Goal: Answer question/provide support

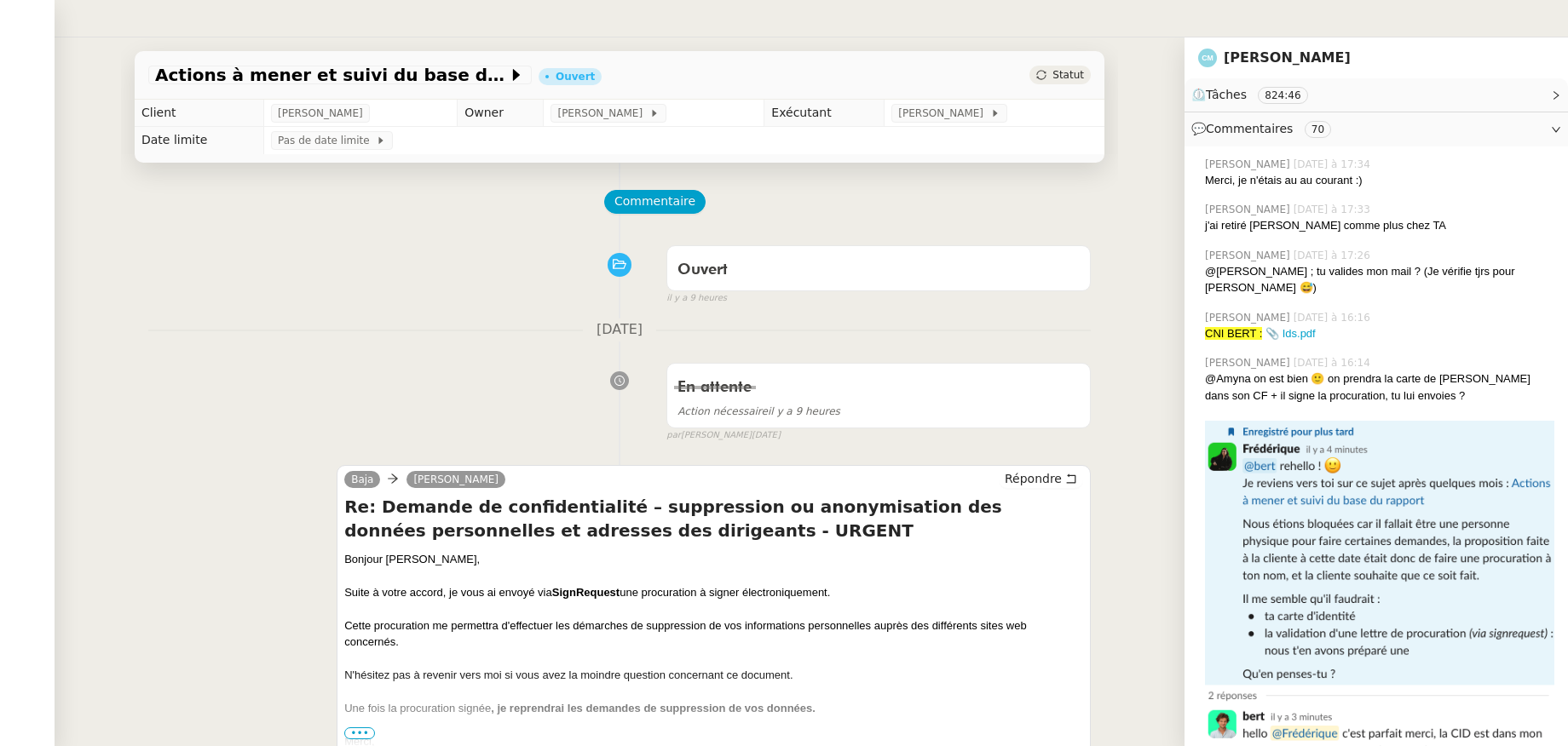
click at [378, 30] on nz-header at bounding box center [784, 19] width 1568 height 38
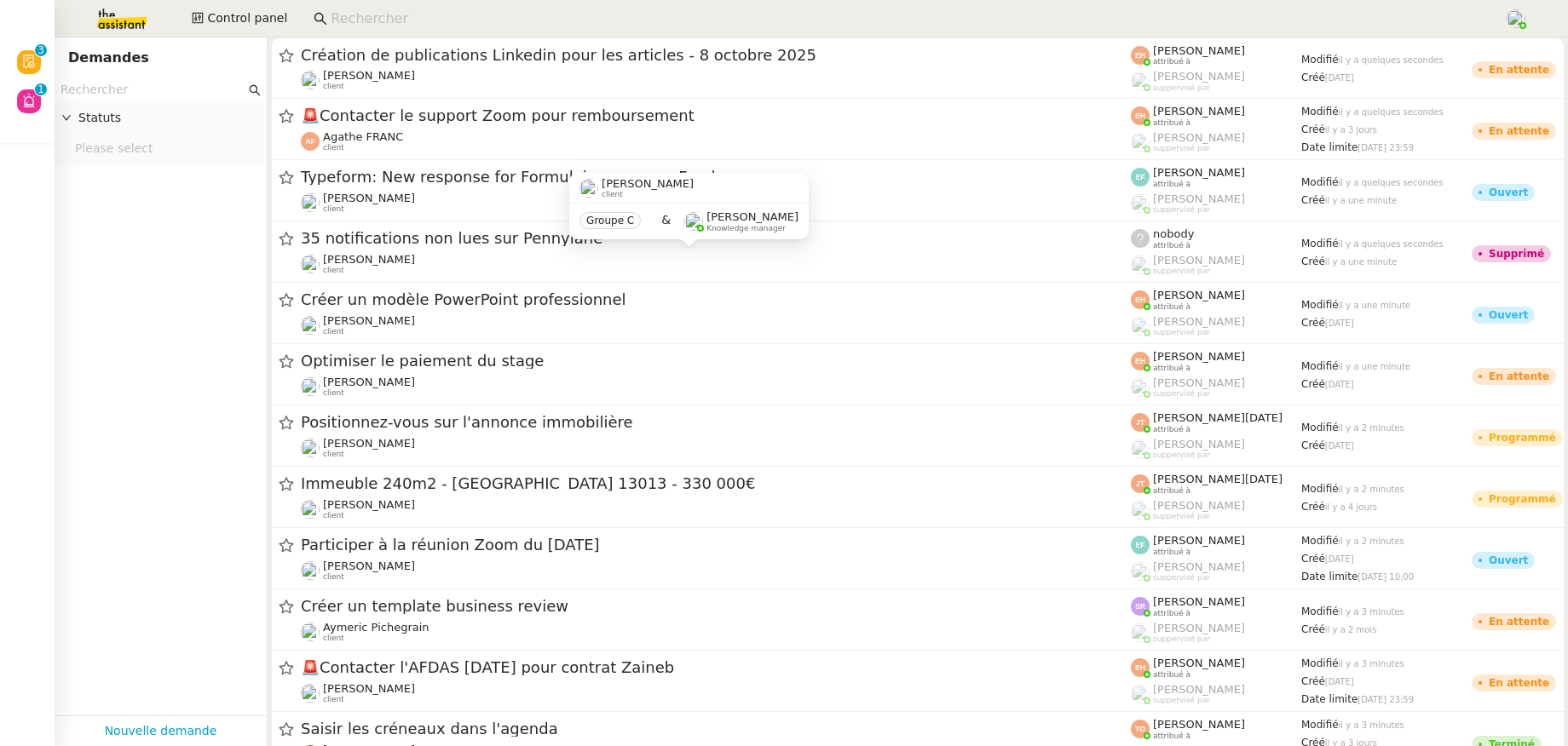
click at [408, 20] on input at bounding box center [908, 20] width 1156 height 23
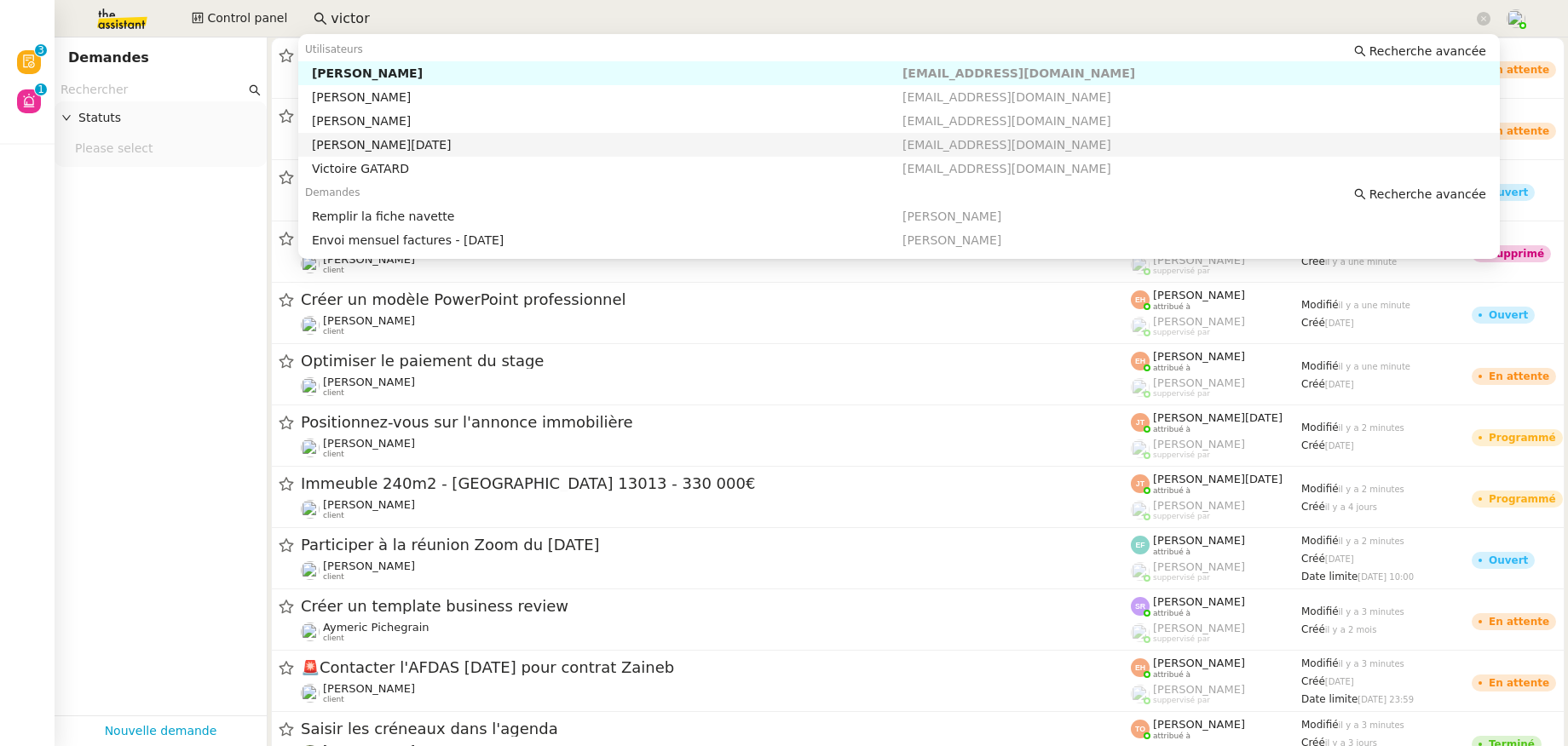
click at [405, 144] on div "Sandra Toussaint" at bounding box center [606, 144] width 590 height 15
type input "victor"
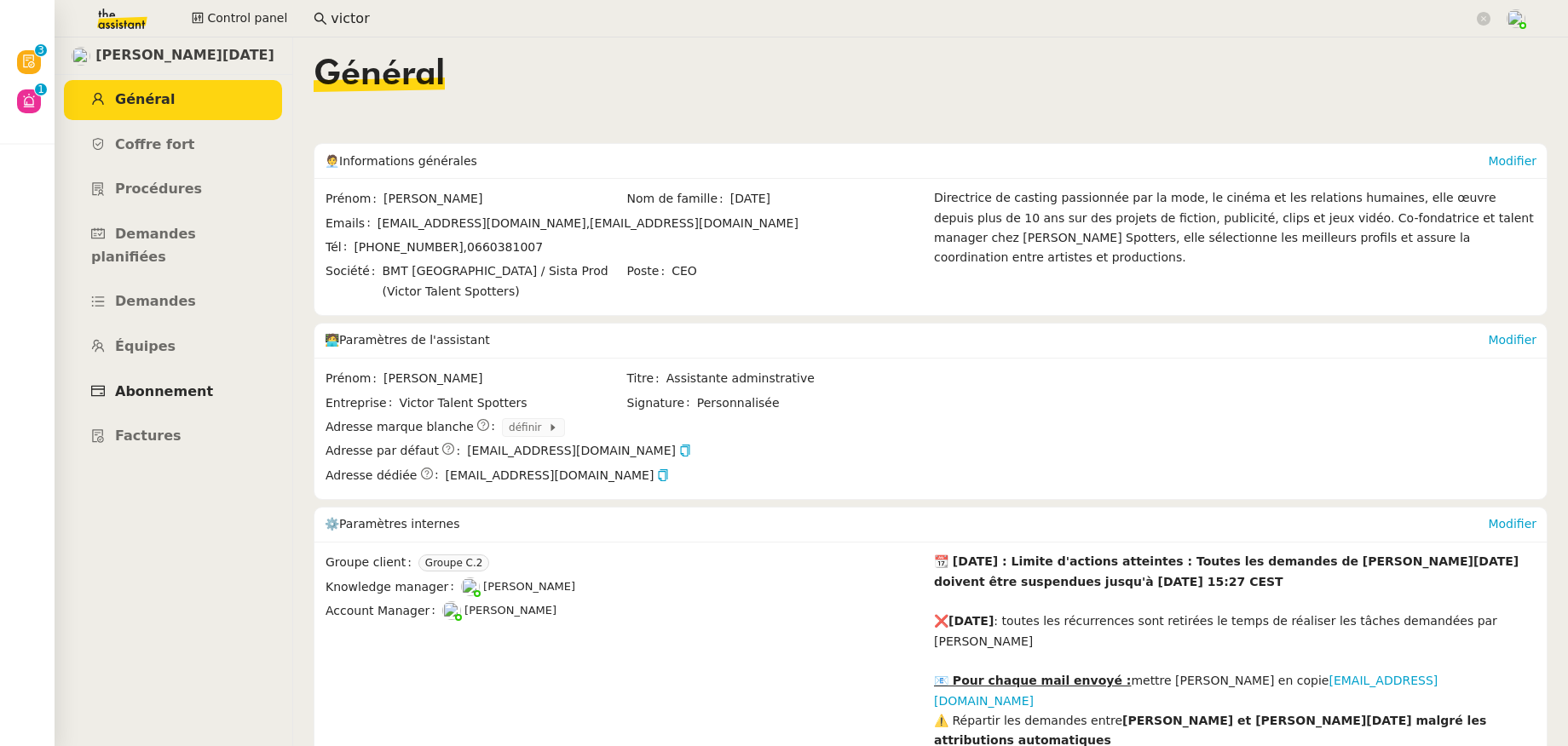
click at [156, 384] on span "Abonnement" at bounding box center [164, 392] width 98 height 16
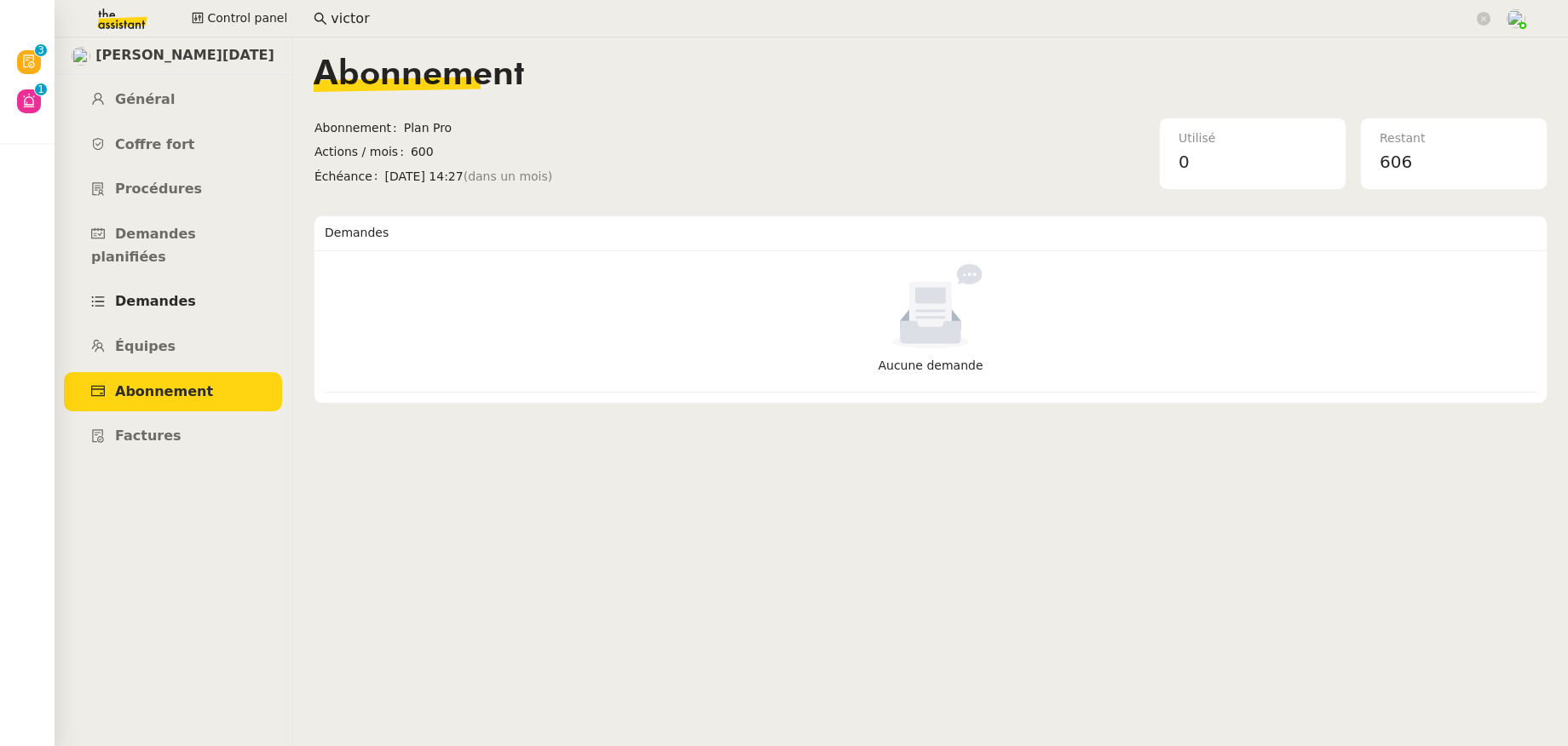
click at [160, 293] on span "Demandes" at bounding box center [156, 301] width 81 height 16
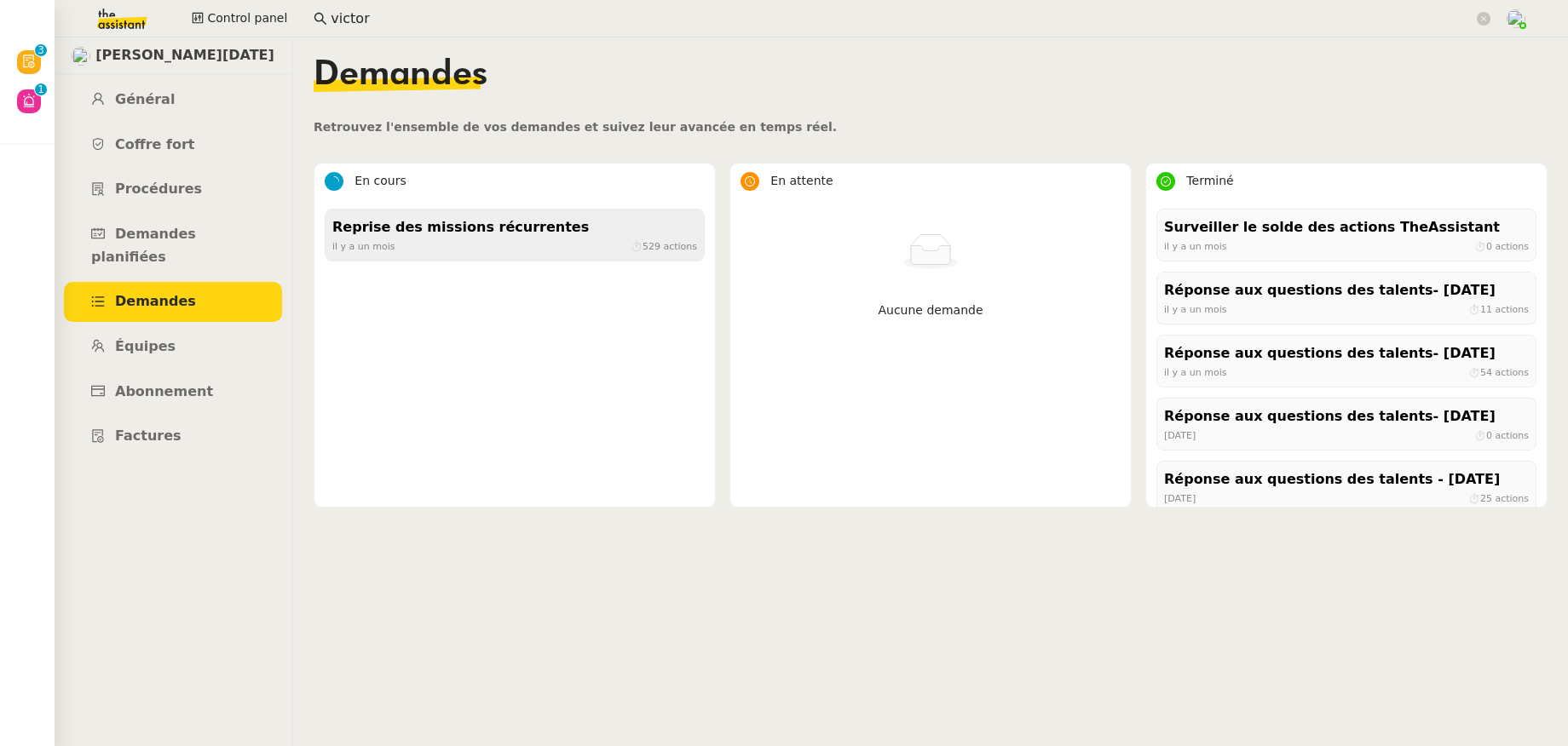
click at [507, 236] on div "Reprise des missions récurrentes" at bounding box center [515, 228] width 365 height 23
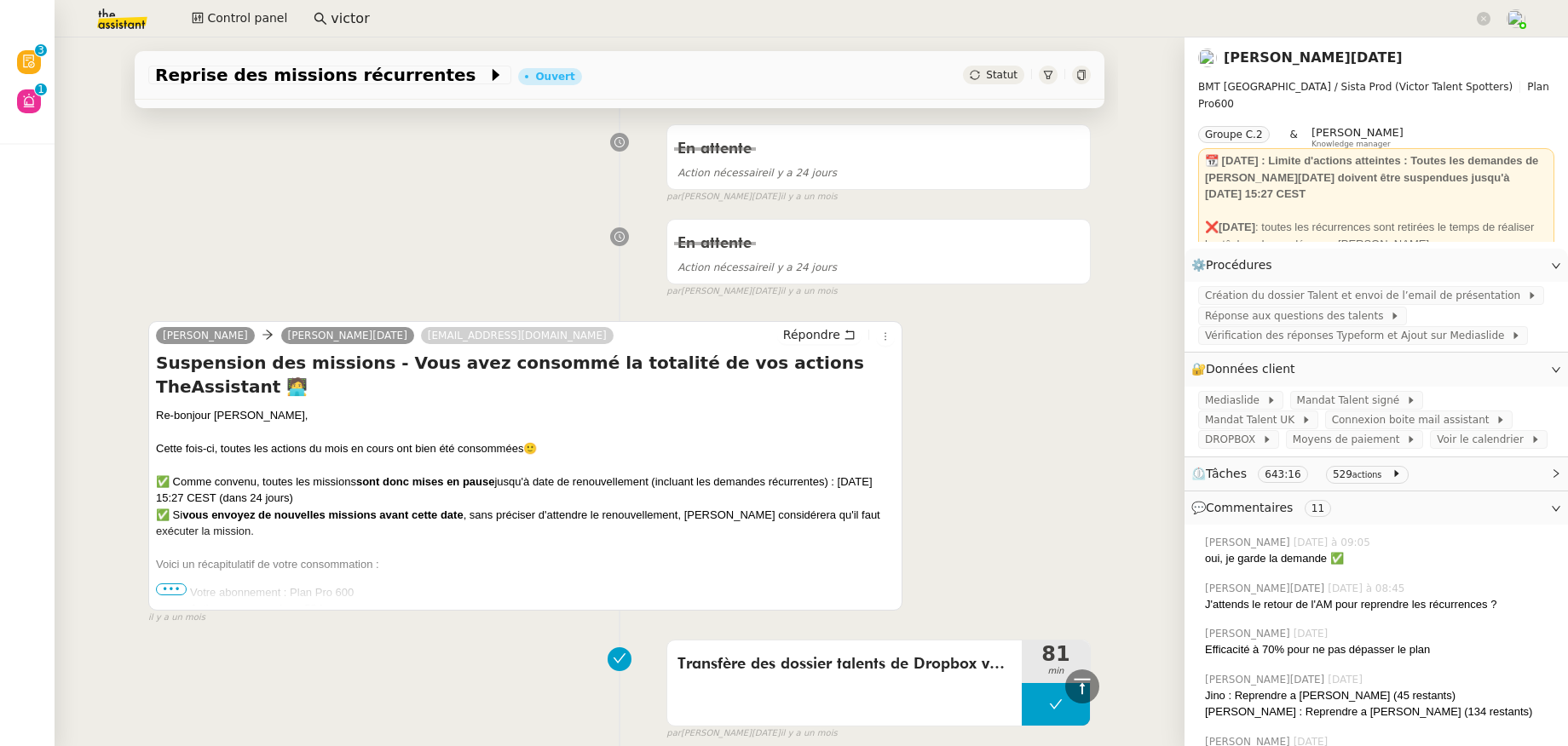
scroll to position [1043, 0]
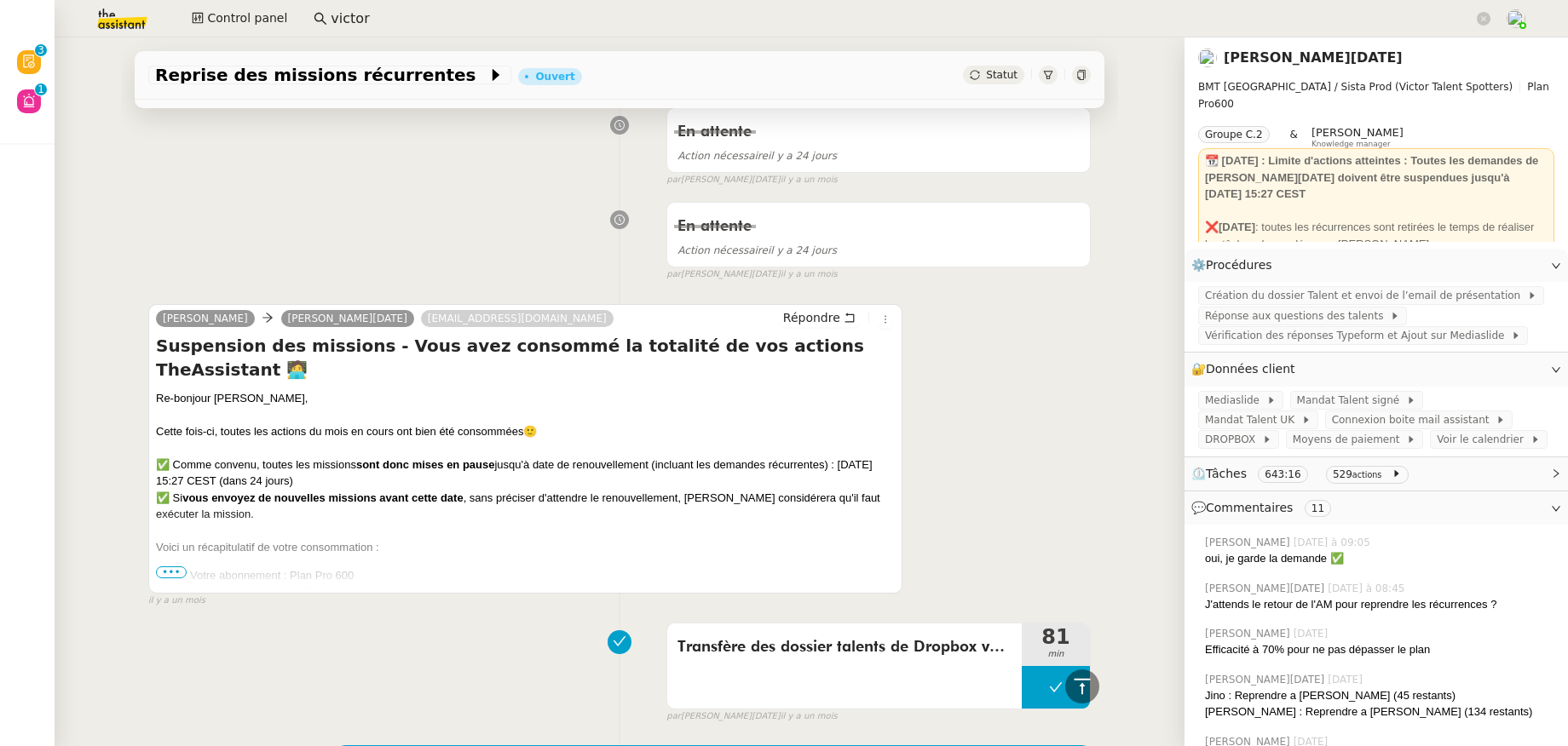
click at [168, 573] on span "•••" at bounding box center [171, 572] width 31 height 12
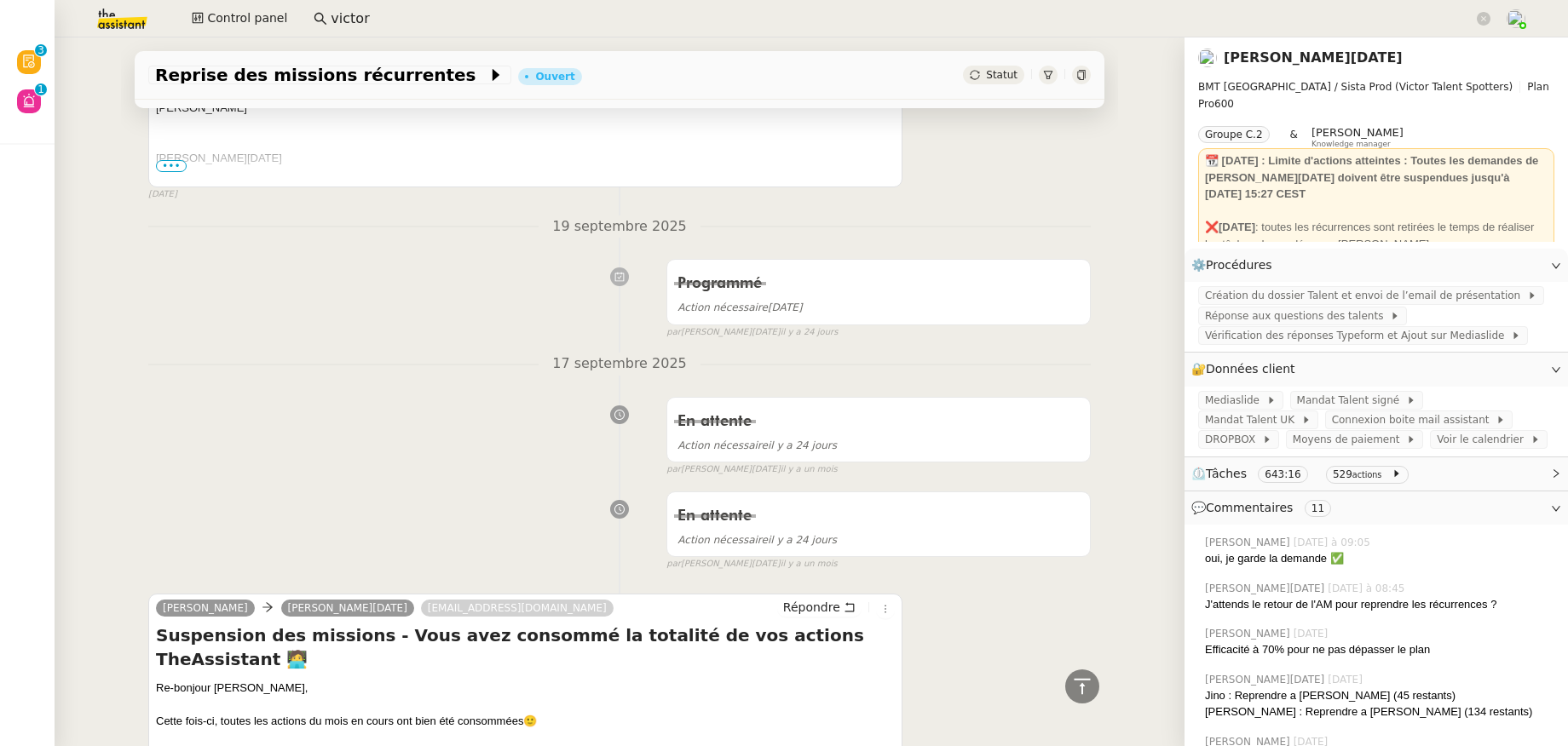
scroll to position [264, 0]
